Goal: Transaction & Acquisition: Purchase product/service

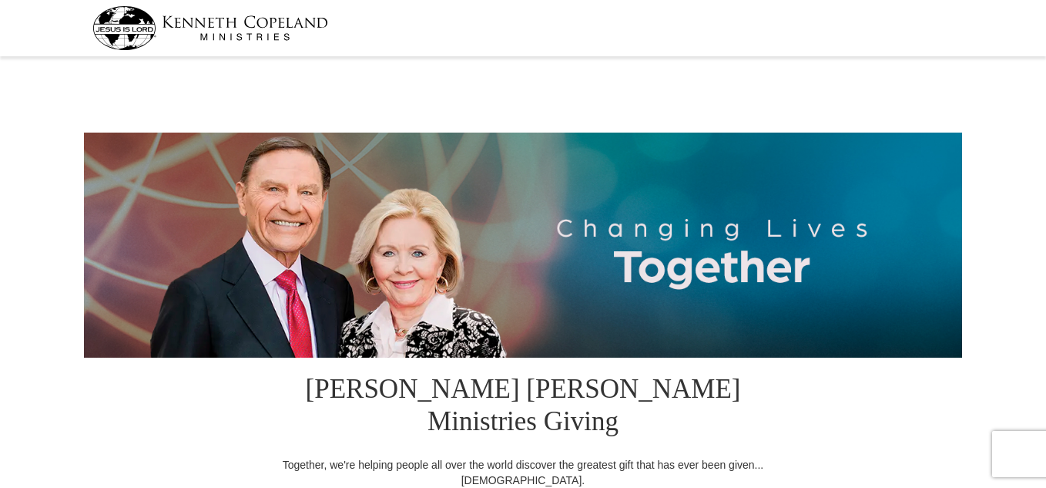
select select "[GEOGRAPHIC_DATA]"
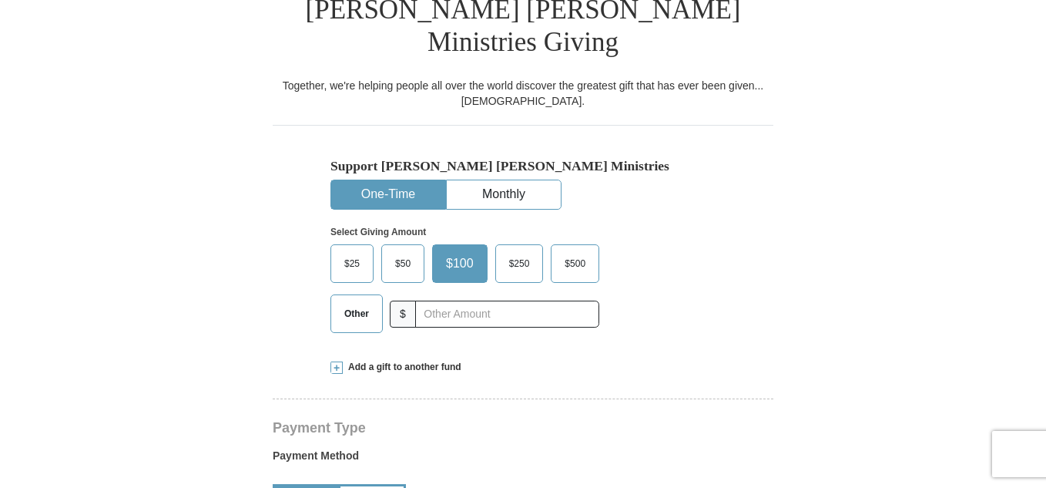
scroll to position [381, 0]
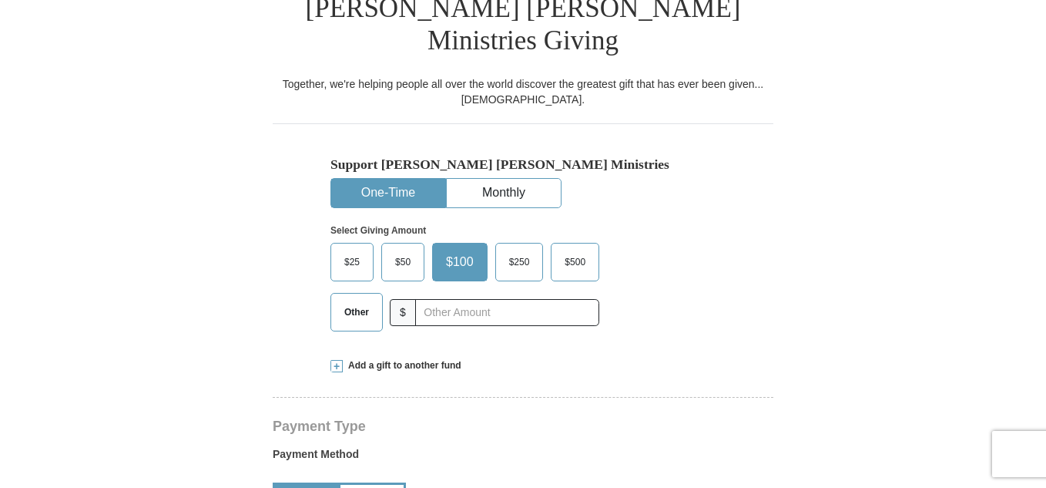
click at [347, 296] on label "Other" at bounding box center [356, 311] width 51 height 37
click at [0, 0] on input "Other" at bounding box center [0, 0] width 0 height 0
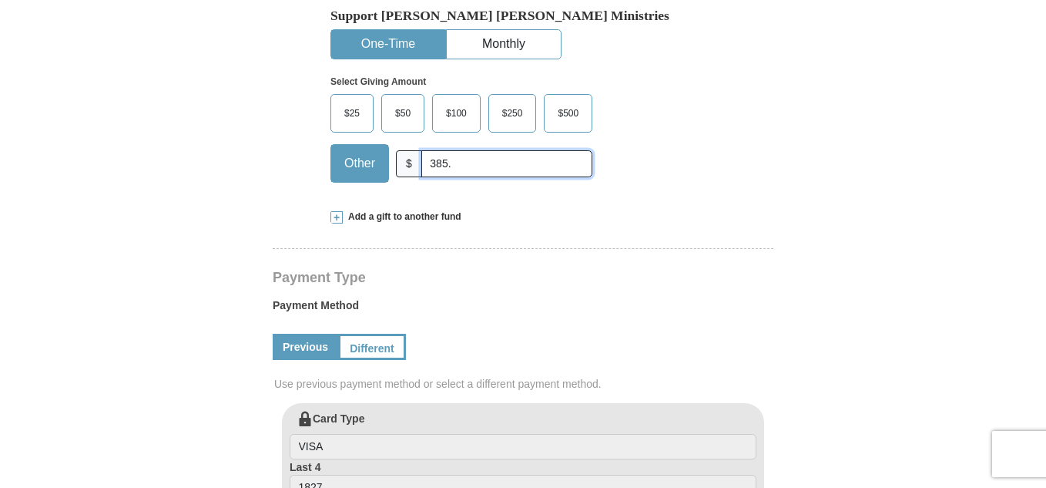
scroll to position [533, 0]
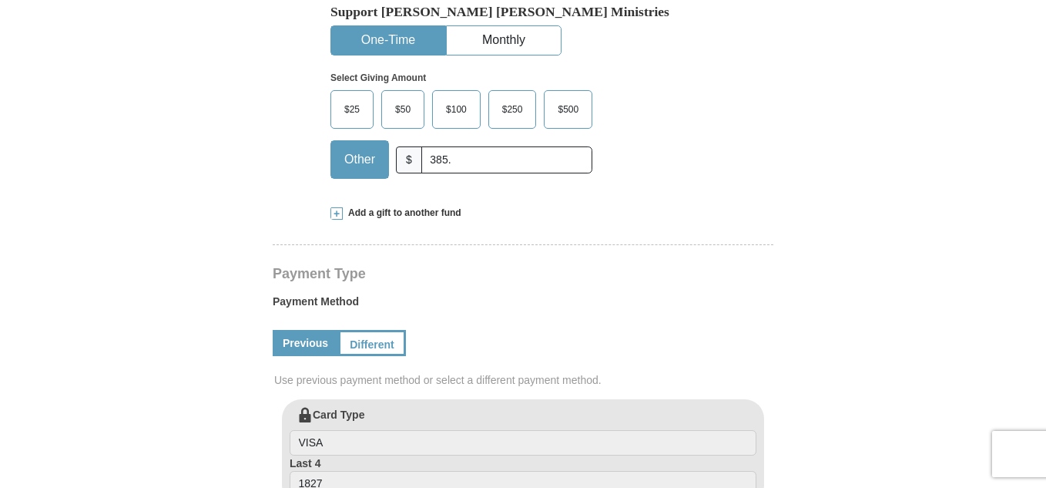
click at [562, 146] on input "385." at bounding box center [506, 159] width 171 height 27
type input "3"
click at [337, 207] on span at bounding box center [336, 213] width 12 height 12
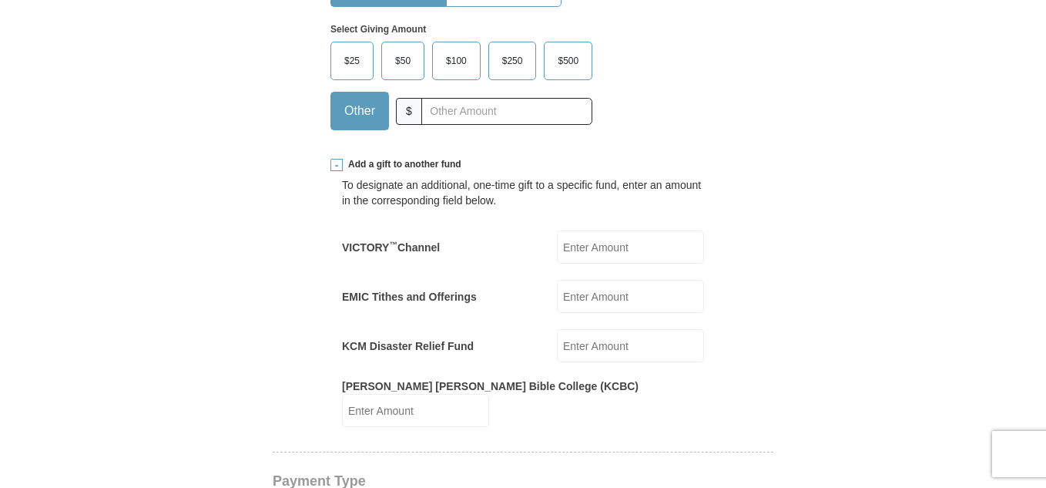
scroll to position [582, 0]
click at [602, 279] on input "EMIC Tithes and Offerings" at bounding box center [630, 295] width 147 height 33
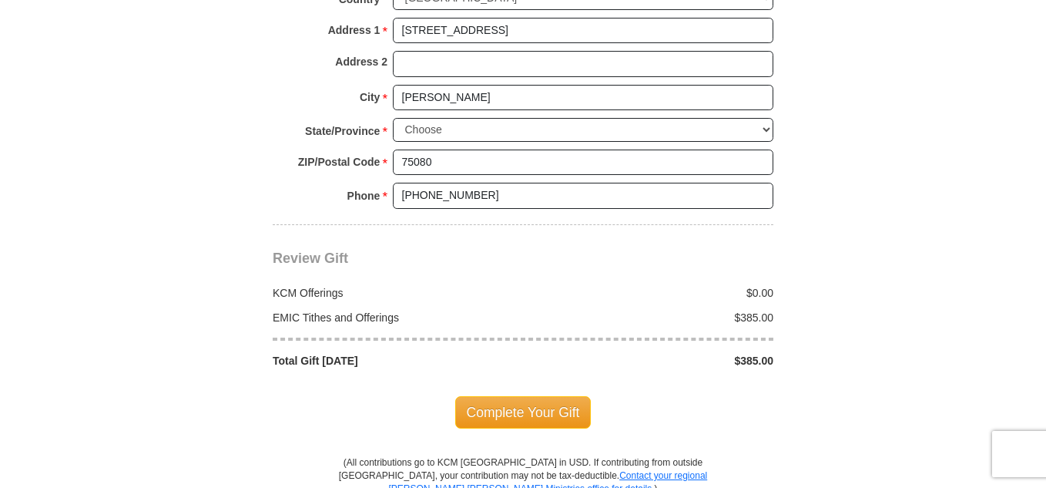
scroll to position [1521, 0]
type input "385.00"
click at [543, 395] on span "Complete Your Gift" at bounding box center [523, 411] width 136 height 32
